Goal: Transaction & Acquisition: Purchase product/service

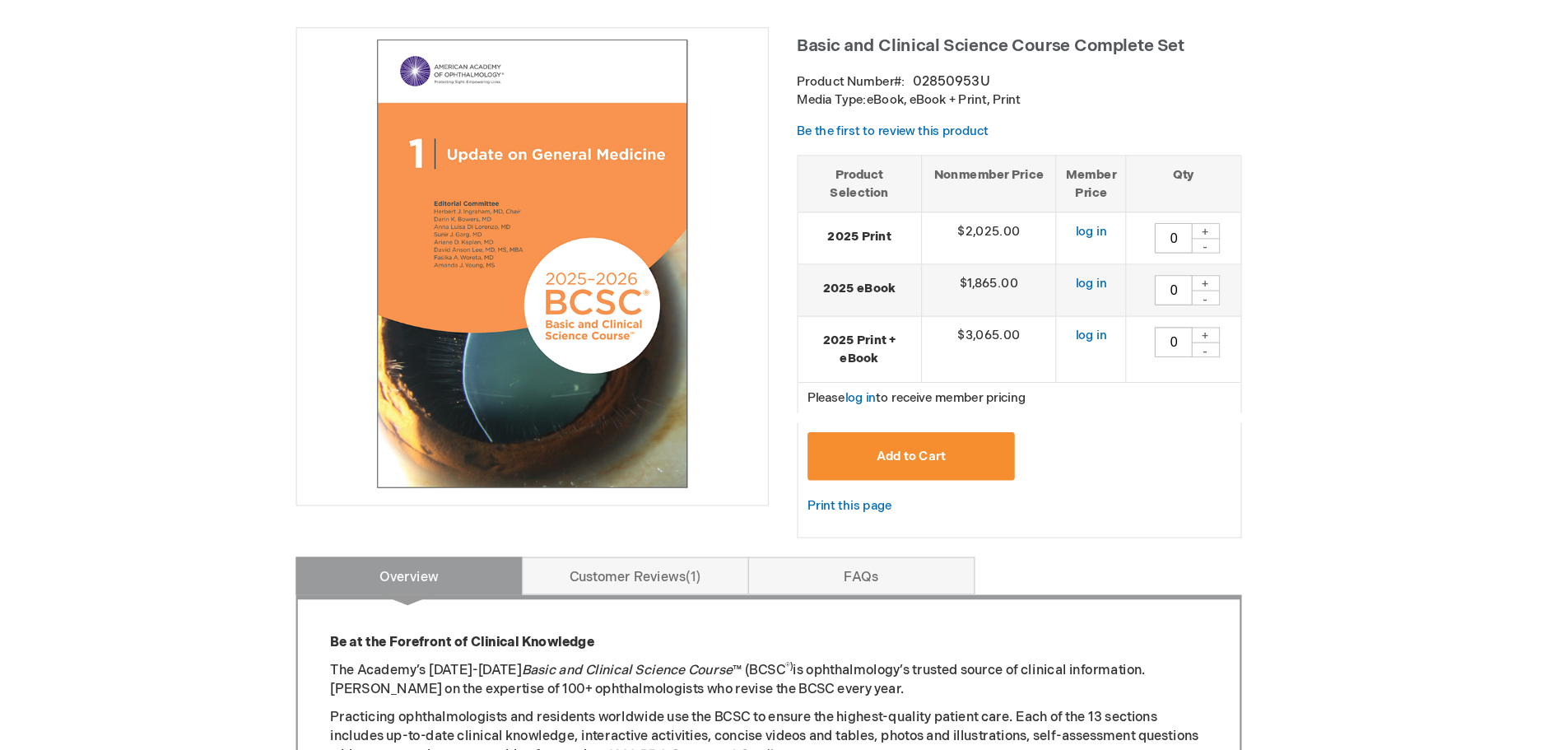
scroll to position [150, 0]
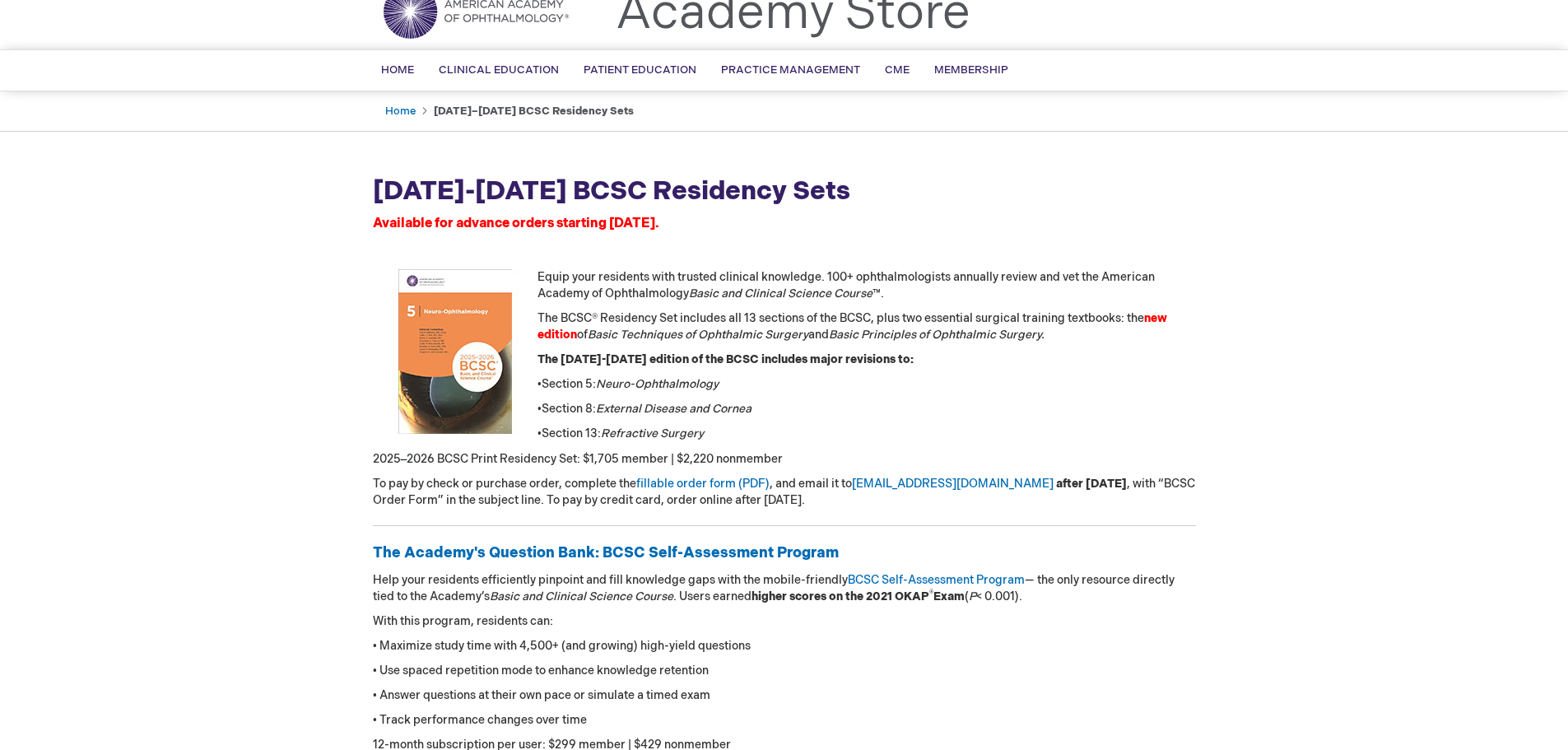
scroll to position [247, 0]
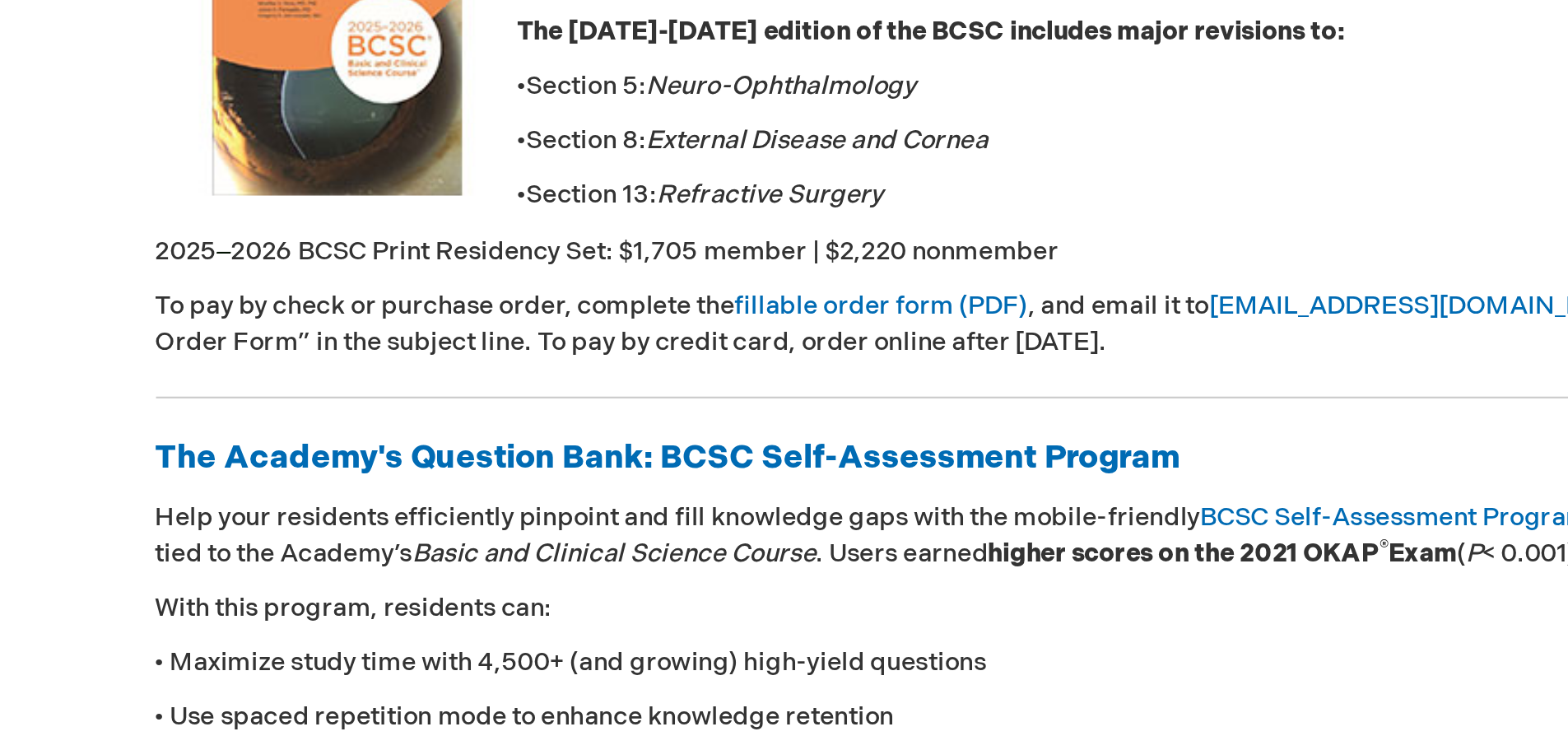
click at [558, 303] on p "To pay by check or purchase order, complete the fillable order form (PDF) , and…" at bounding box center [784, 316] width 823 height 33
drag, startPoint x: 589, startPoint y: 284, endPoint x: 618, endPoint y: 283, distance: 29.0
click at [618, 283] on p "2025 – 2026 BCSC Print Residency Set: $1,705 member | $2,220 nonmember" at bounding box center [784, 282] width 823 height 17
